Goal: Task Accomplishment & Management: Use online tool/utility

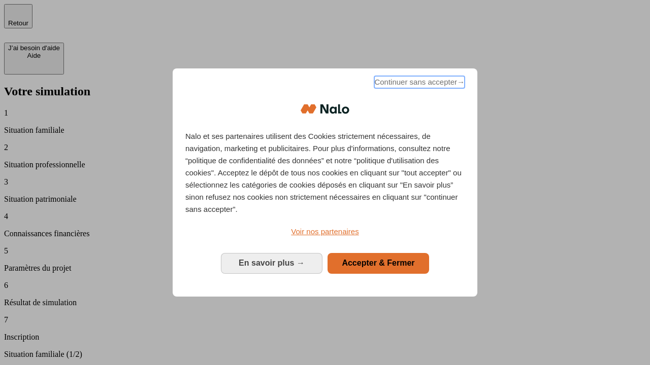
click at [418, 84] on span "Continuer sans accepter →" at bounding box center [419, 82] width 90 height 12
